Goal: Information Seeking & Learning: Check status

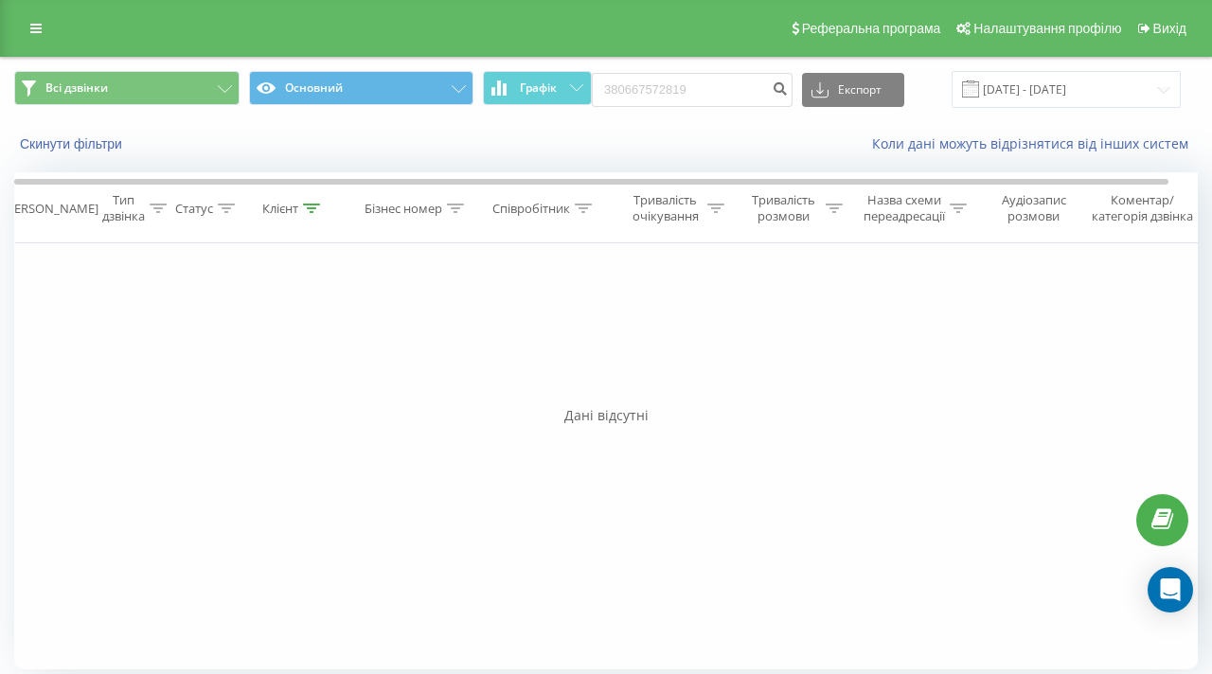
click at [703, 80] on input "380667572819" at bounding box center [692, 90] width 201 height 34
type input "48795380134"
click at [786, 91] on icon "submit" at bounding box center [780, 85] width 16 height 11
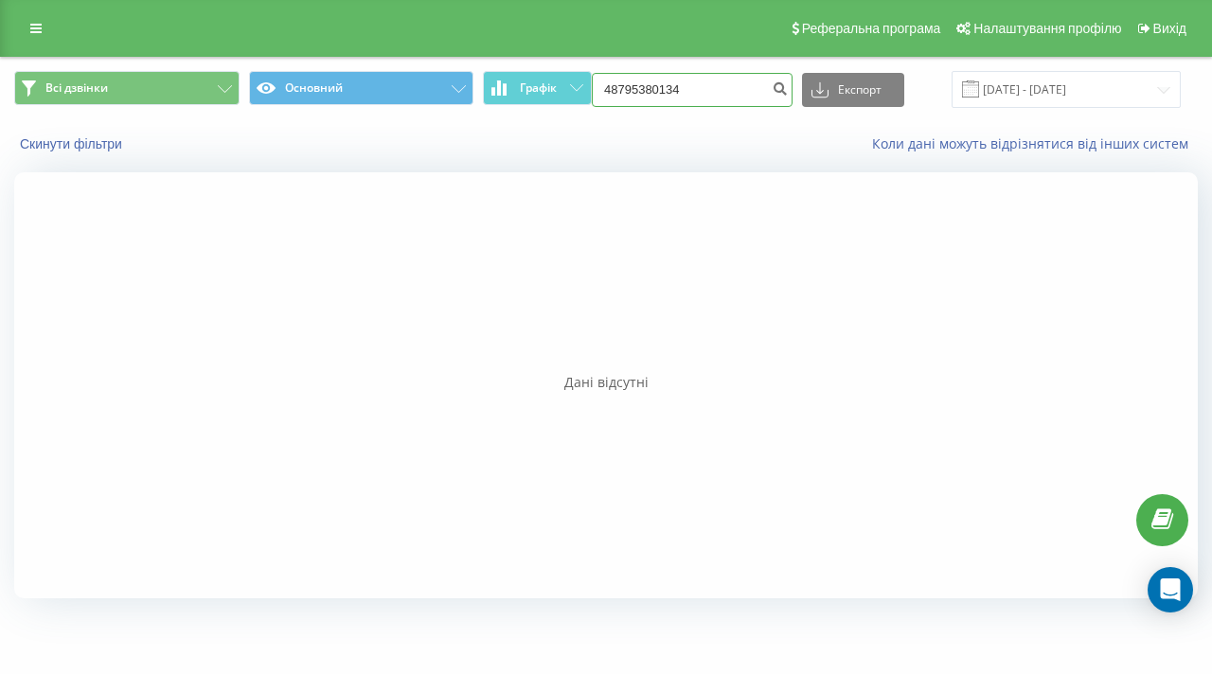
click at [688, 97] on input "48795380134" at bounding box center [692, 90] width 201 height 34
